Goal: Book appointment/travel/reservation

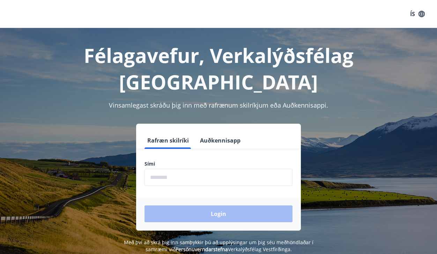
click at [153, 169] on input "phone" at bounding box center [219, 177] width 148 height 17
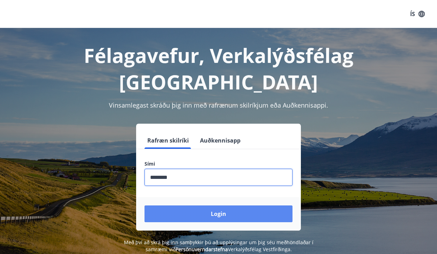
type input "********"
click at [170, 205] on button "Login" at bounding box center [219, 213] width 148 height 17
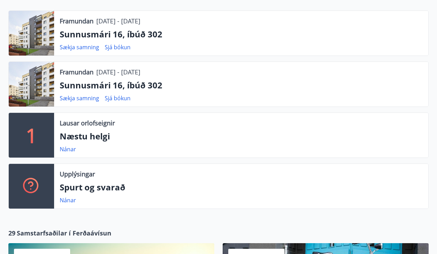
scroll to position [231, 0]
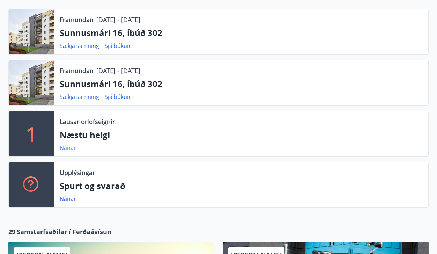
click at [72, 146] on link "Nánar" at bounding box center [68, 148] width 16 height 8
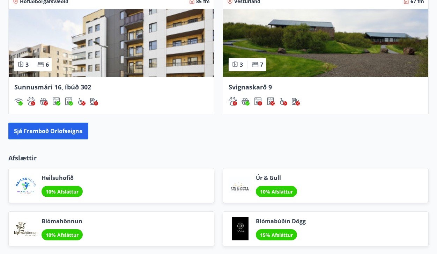
scroll to position [836, 0]
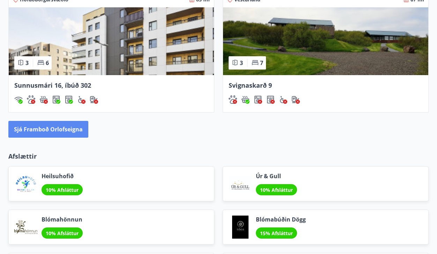
click at [67, 128] on button "Sjá framboð orlofseigna" at bounding box center [48, 129] width 80 height 17
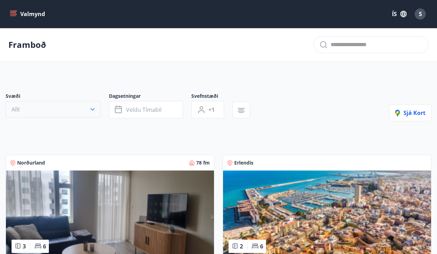
click at [93, 106] on icon "button" at bounding box center [92, 109] width 7 height 7
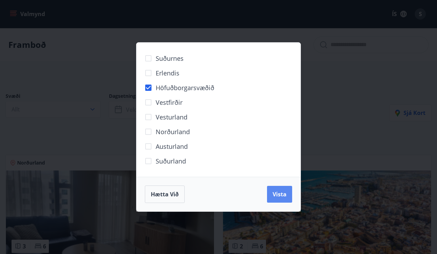
click at [277, 189] on button "Vista" at bounding box center [279, 194] width 25 height 17
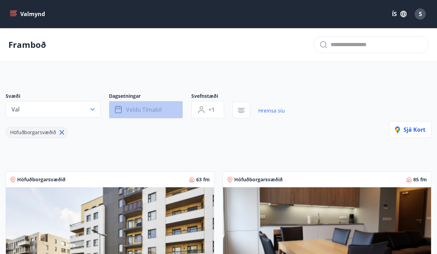
click at [164, 107] on button "Veldu tímabil" at bounding box center [146, 109] width 74 height 17
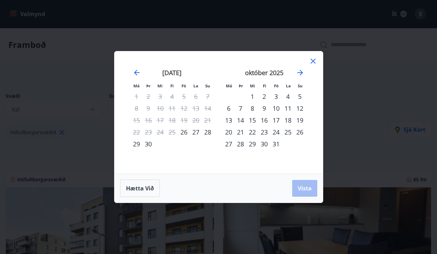
click at [239, 106] on div "7" at bounding box center [241, 108] width 12 height 12
click at [276, 106] on div "10" at bounding box center [276, 108] width 12 height 12
click at [302, 183] on button "Vista" at bounding box center [304, 188] width 25 height 17
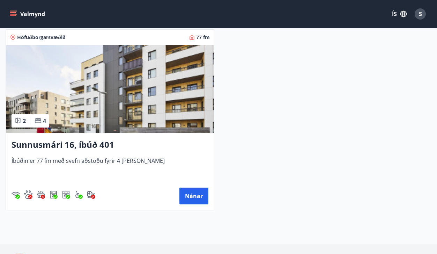
scroll to position [163, 0]
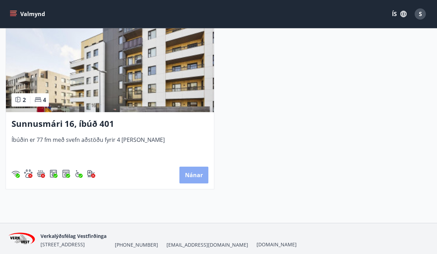
click at [194, 172] on button "Nánar" at bounding box center [193, 175] width 29 height 17
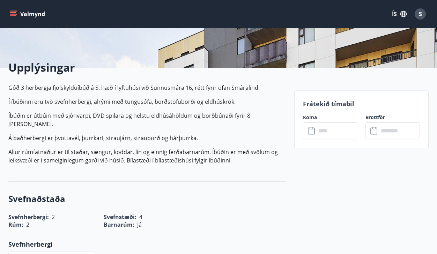
scroll to position [144, 0]
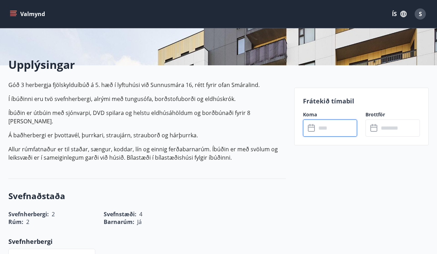
click at [323, 126] on input "text" at bounding box center [336, 127] width 41 height 17
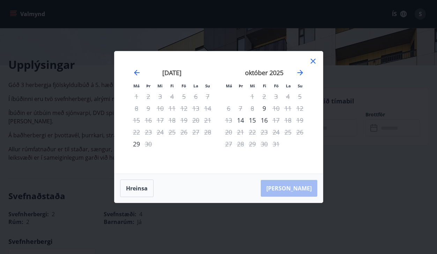
click at [311, 60] on icon at bounding box center [313, 61] width 8 height 8
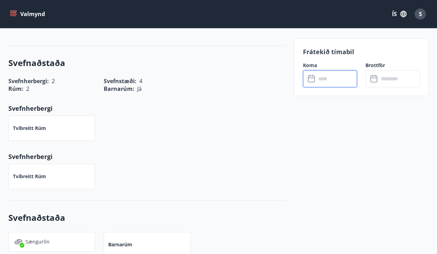
scroll to position [282, 0]
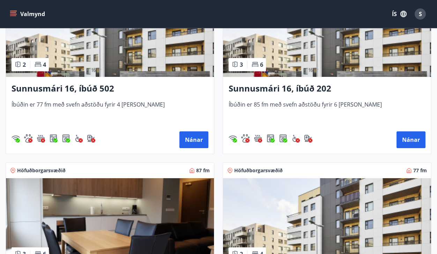
scroll to position [388, 0]
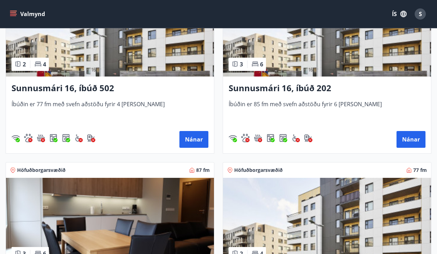
click at [350, 61] on img at bounding box center [327, 32] width 208 height 88
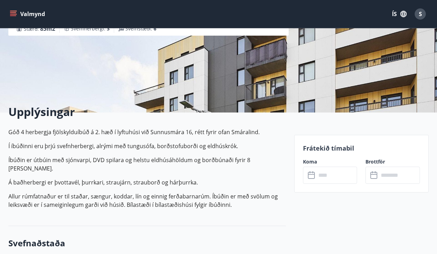
scroll to position [98, 0]
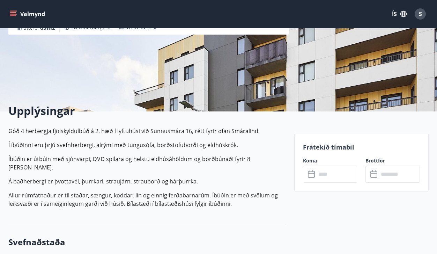
click at [318, 175] on input "text" at bounding box center [336, 173] width 41 height 17
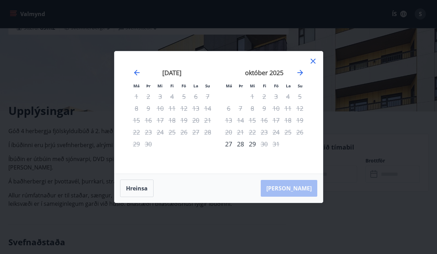
click at [312, 60] on icon at bounding box center [313, 61] width 8 height 8
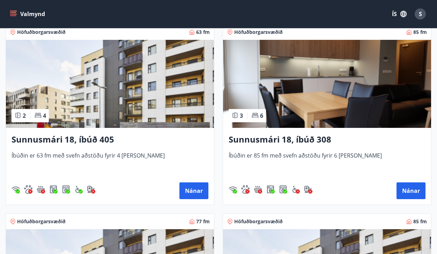
scroll to position [155, 0]
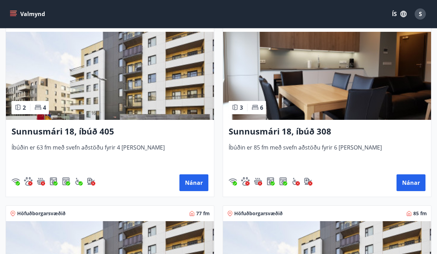
click at [299, 100] on img at bounding box center [327, 76] width 208 height 88
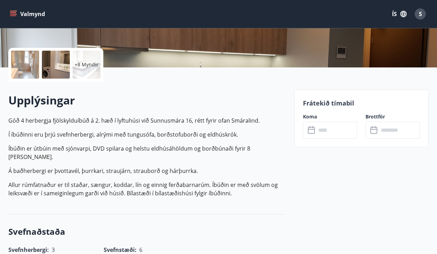
scroll to position [158, 0]
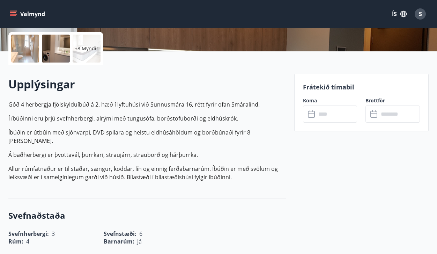
click at [322, 113] on input "text" at bounding box center [336, 113] width 41 height 17
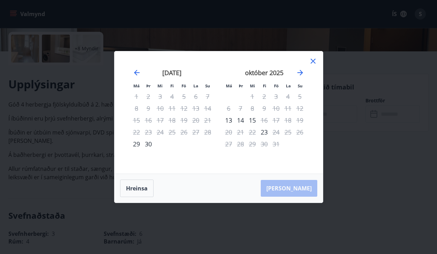
click at [312, 61] on icon at bounding box center [313, 61] width 8 height 8
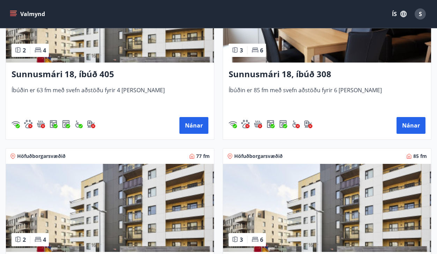
click at [157, 201] on img at bounding box center [110, 208] width 208 height 88
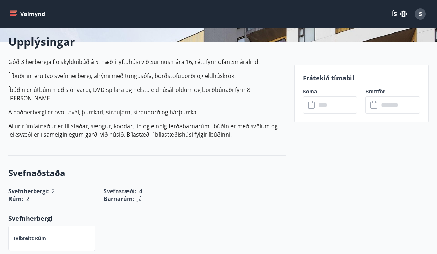
scroll to position [190, 0]
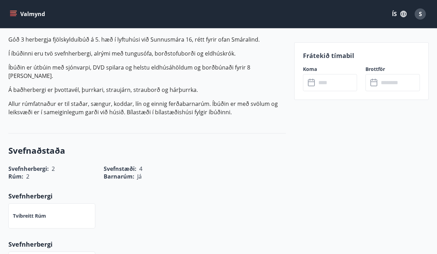
click at [324, 79] on input "text" at bounding box center [336, 82] width 41 height 17
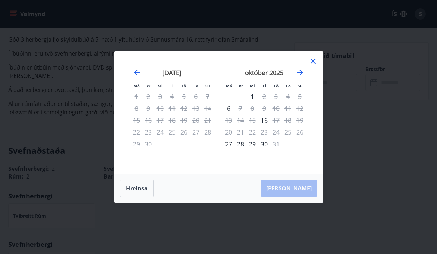
click at [313, 59] on icon at bounding box center [313, 61] width 8 height 8
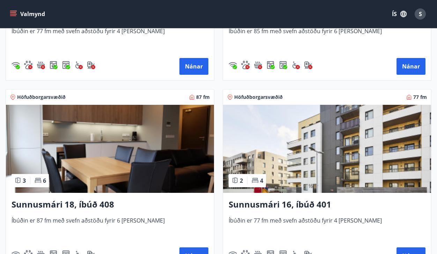
scroll to position [467, 0]
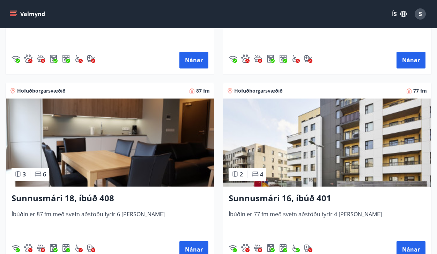
click at [169, 149] on img at bounding box center [110, 142] width 208 height 88
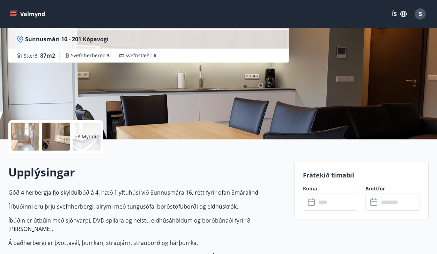
scroll to position [161, 0]
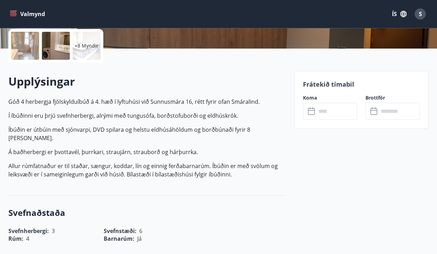
click at [318, 113] on input "text" at bounding box center [336, 111] width 41 height 17
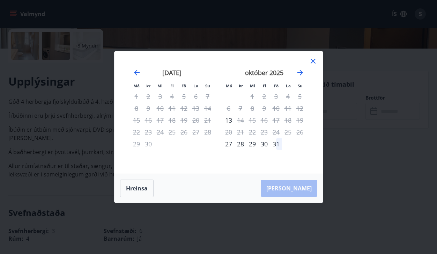
click at [312, 59] on icon at bounding box center [313, 61] width 8 height 8
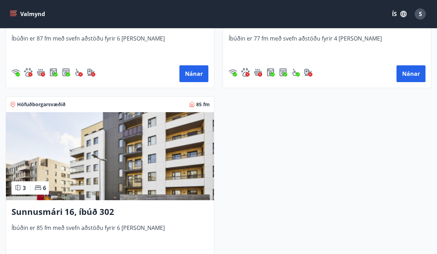
scroll to position [643, 0]
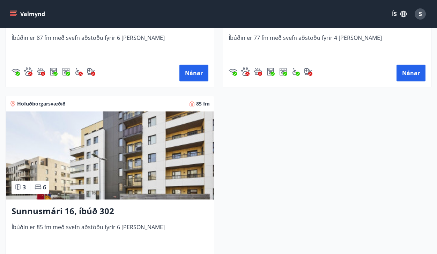
click at [167, 151] on img at bounding box center [110, 155] width 208 height 88
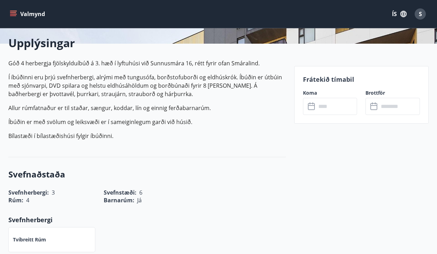
scroll to position [172, 0]
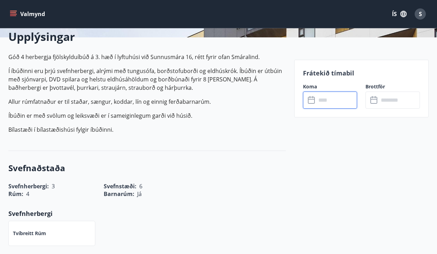
click at [327, 97] on input "text" at bounding box center [336, 99] width 41 height 17
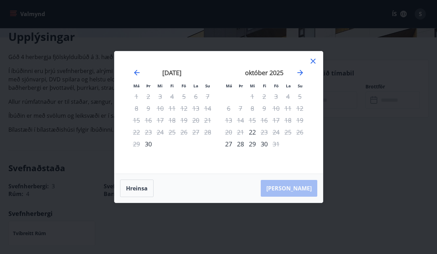
click at [313, 59] on icon at bounding box center [313, 61] width 8 height 8
